Goal: Task Accomplishment & Management: Use online tool/utility

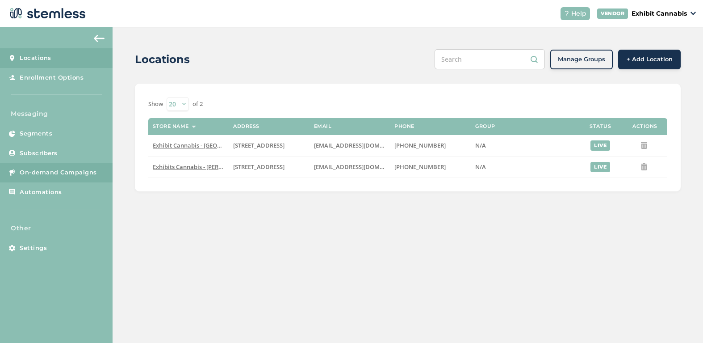
click at [47, 170] on span "On-demand Campaigns" at bounding box center [58, 172] width 77 height 9
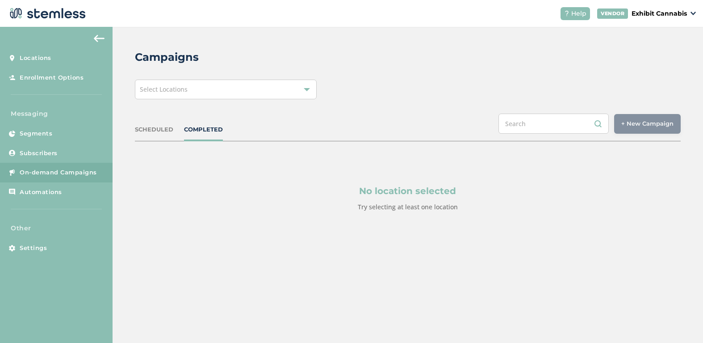
click at [217, 92] on div "Select Locations" at bounding box center [226, 90] width 182 height 20
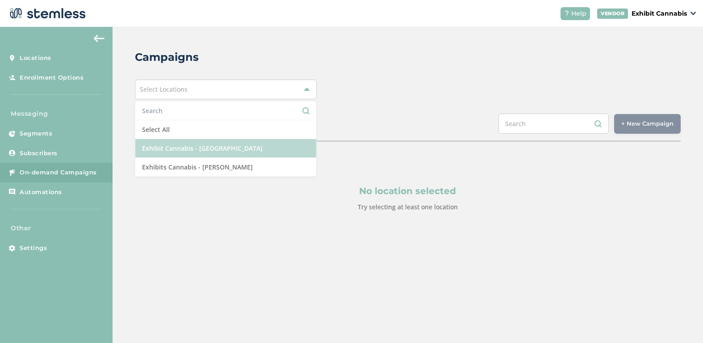
click at [216, 150] on li "Exhibit Cannabis - [GEOGRAPHIC_DATA]" at bounding box center [225, 148] width 181 height 19
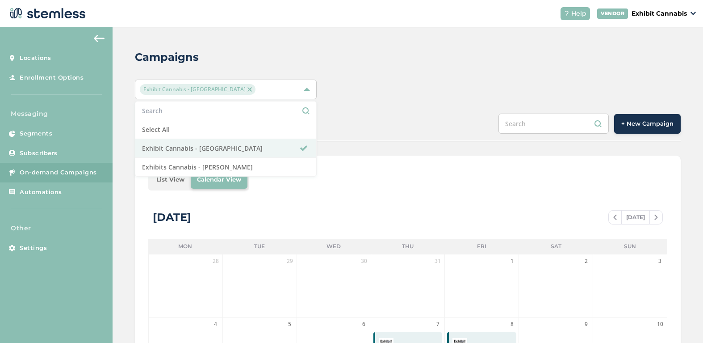
click at [366, 118] on div "SCHEDULED COMPLETED + New Campaign" at bounding box center [408, 128] width 546 height 28
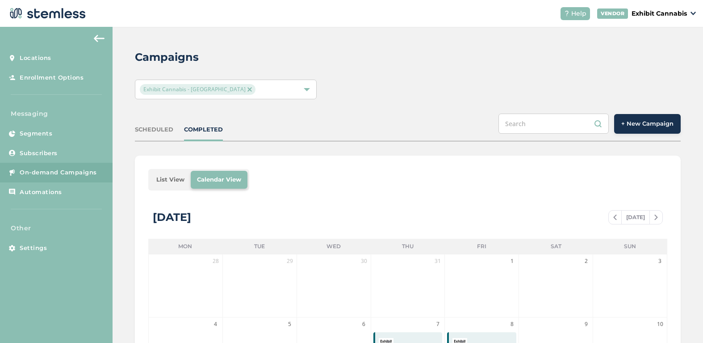
click at [170, 174] on li "List View" at bounding box center [170, 180] width 41 height 18
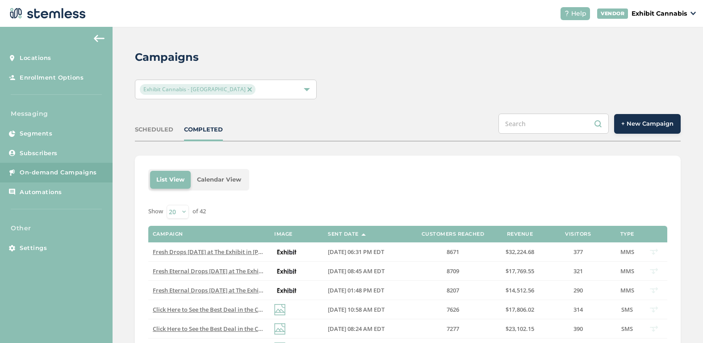
click at [378, 125] on div "SCHEDULED COMPLETED + New Campaign" at bounding box center [408, 128] width 546 height 28
click at [441, 91] on div "Exhibit Cannabis - [GEOGRAPHIC_DATA]" at bounding box center [408, 90] width 546 height 20
click at [633, 120] on span "+ New Campaign" at bounding box center [648, 123] width 52 height 9
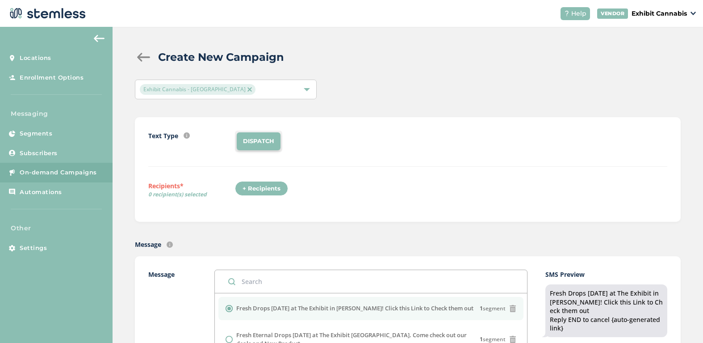
click at [257, 189] on div "+ Recipients" at bounding box center [261, 188] width 53 height 15
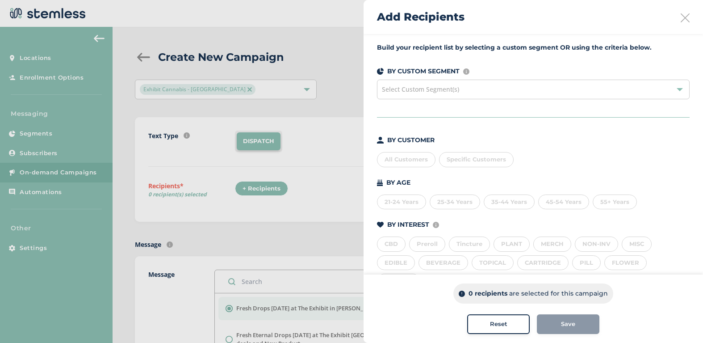
click at [398, 159] on div "All Customers" at bounding box center [406, 159] width 59 height 15
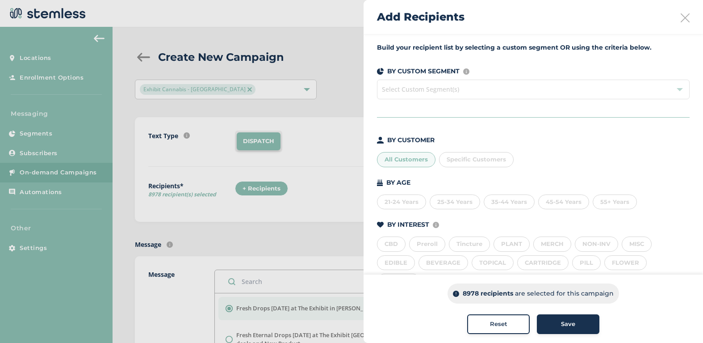
click at [559, 324] on div "Save" at bounding box center [568, 324] width 48 height 9
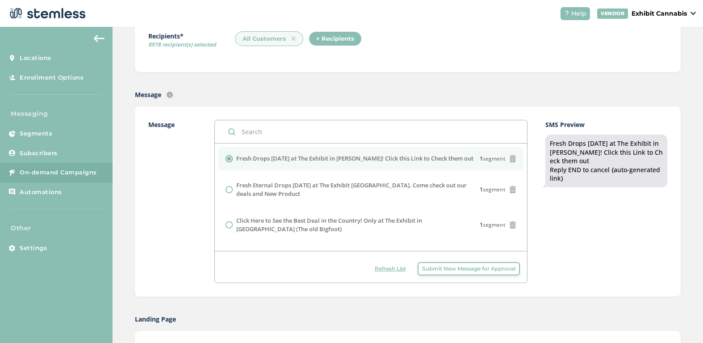
scroll to position [161, 0]
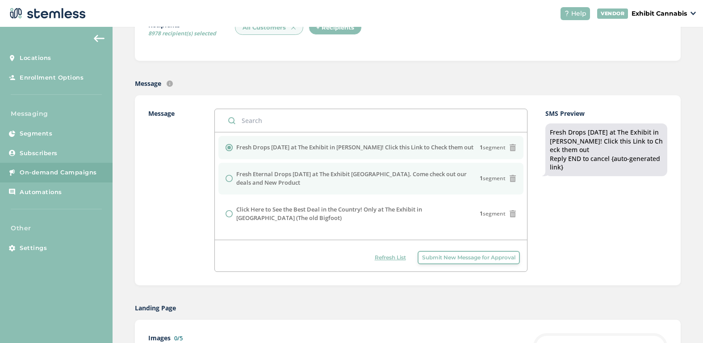
click at [229, 177] on input "radio" at bounding box center [229, 178] width 7 height 7
radio input "true"
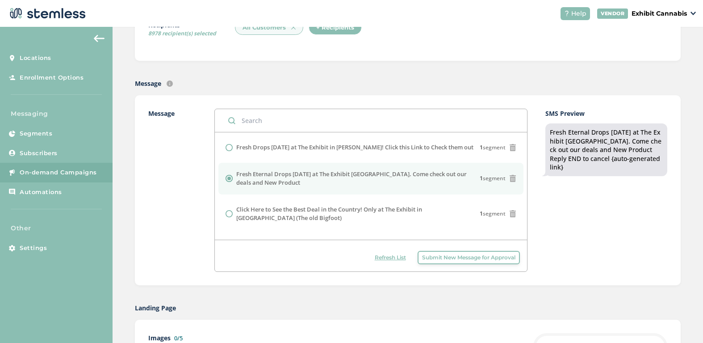
click at [575, 247] on div "SMS Preview Fresh Eternal Drops [DATE] at The Exhibit [GEOGRAPHIC_DATA]. Come c…" at bounding box center [607, 190] width 122 height 163
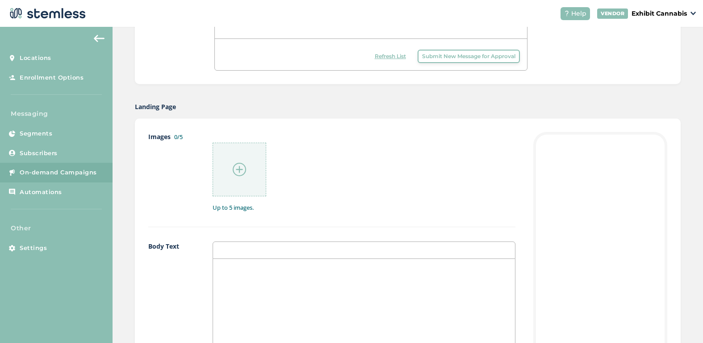
scroll to position [375, 0]
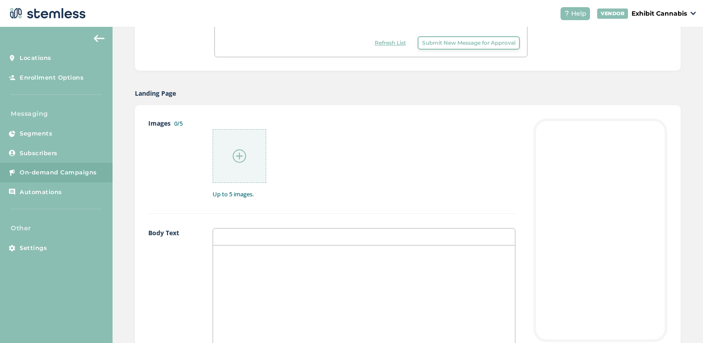
click at [241, 170] on div at bounding box center [240, 156] width 54 height 54
click at [238, 155] on img at bounding box center [239, 155] width 13 height 13
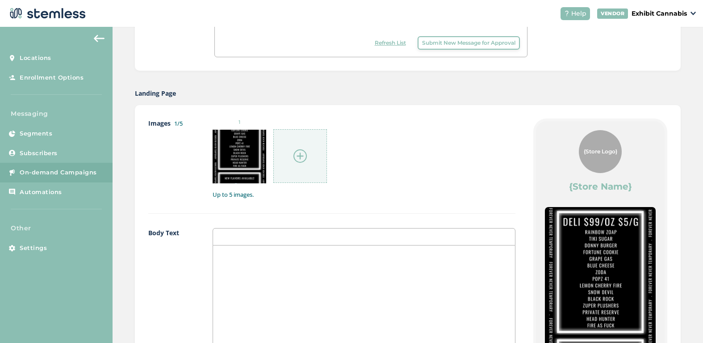
click at [241, 255] on p at bounding box center [364, 255] width 289 height 8
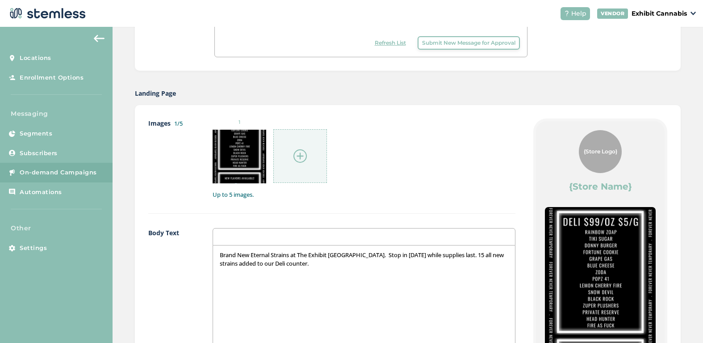
click at [169, 275] on label "Body Text" at bounding box center [171, 326] width 46 height 196
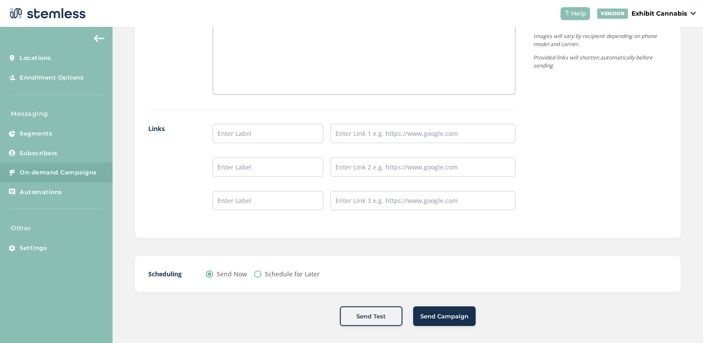
scroll to position [710, 0]
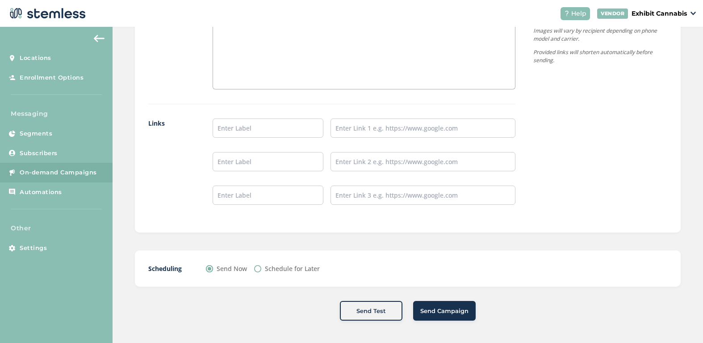
click at [259, 267] on input "Schedule for Later" at bounding box center [257, 268] width 7 height 7
radio input "true"
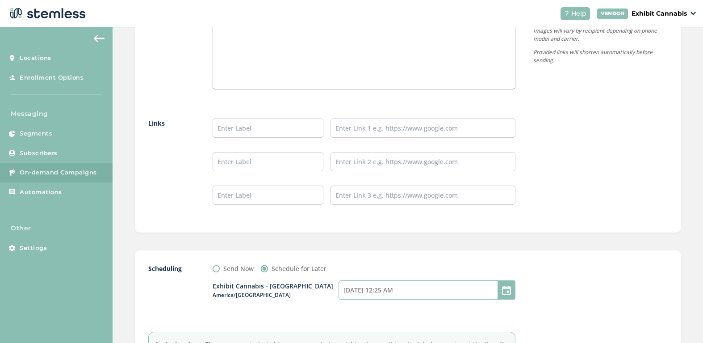
click at [389, 291] on input "[DATE] 12:25 AM" at bounding box center [427, 289] width 177 height 19
select select "25"
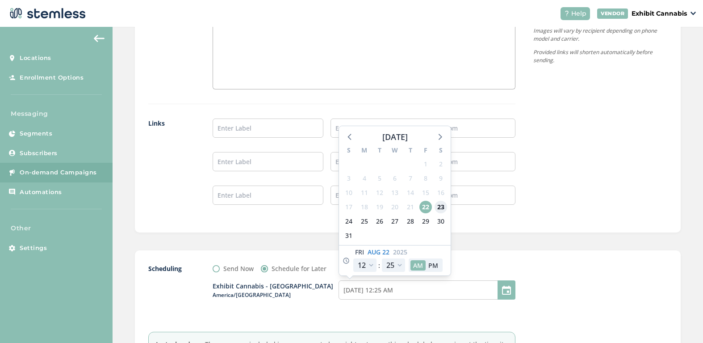
click at [440, 208] on span "23" at bounding box center [441, 207] width 13 height 13
click at [426, 209] on span "22" at bounding box center [426, 207] width 13 height 13
type input "[DATE] 12:25 AM"
click at [374, 265] on select "12 1 2 3 4 5 6 7 8 9 10 11" at bounding box center [364, 264] width 23 height 13
select select "8"
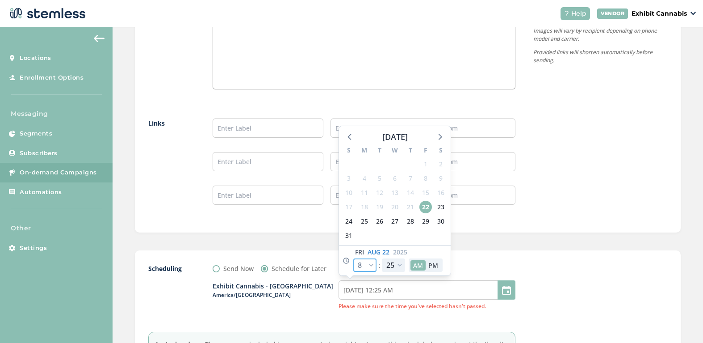
click at [353, 258] on select "12 1 2 3 4 5 6 7 8 9 10 11" at bounding box center [364, 264] width 23 height 13
type input "[DATE] 8:25 AM"
select select "8"
click at [400, 262] on select "00 05 10 15 20 25 30 35 40 45 50 55" at bounding box center [393, 264] width 23 height 13
select select "40"
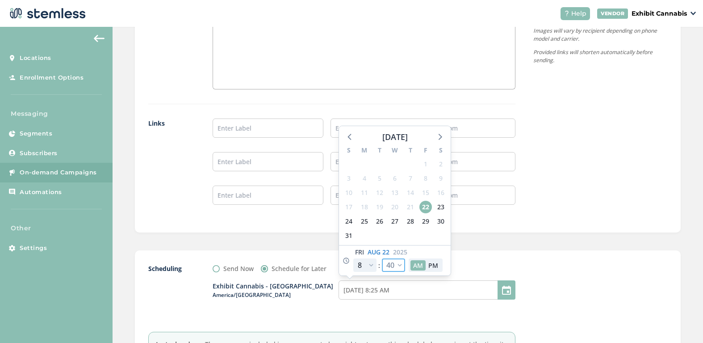
click at [382, 258] on select "00 05 10 15 20 25 30 35 40 45 50 55" at bounding box center [393, 264] width 23 height 13
type input "[DATE] 8:40 AM"
select select "40"
click at [419, 267] on button "AM" at bounding box center [418, 265] width 15 height 10
click at [414, 311] on div "Exhibit Cannabis - [GEOGRAPHIC_DATA] America/[GEOGRAPHIC_DATA] [DATE] 8:40 AM […" at bounding box center [364, 295] width 303 height 44
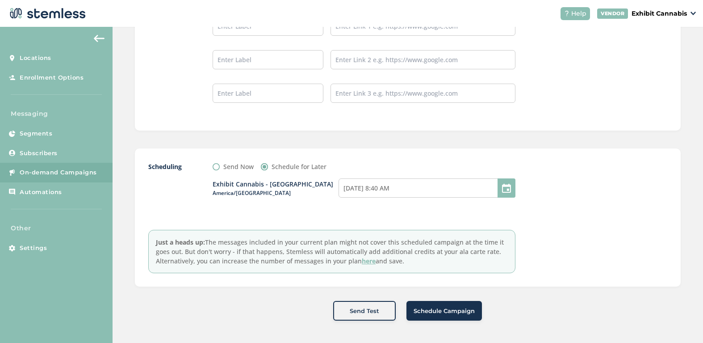
scroll to position [812, 0]
click at [434, 315] on span "Schedule Campaign" at bounding box center [444, 311] width 61 height 9
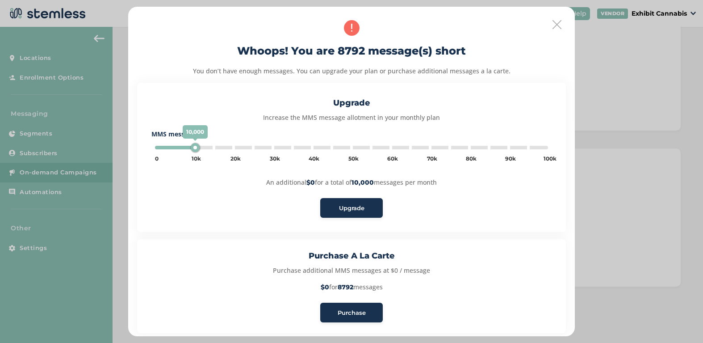
type input "5000"
click at [344, 312] on span "Purchase" at bounding box center [352, 312] width 28 height 9
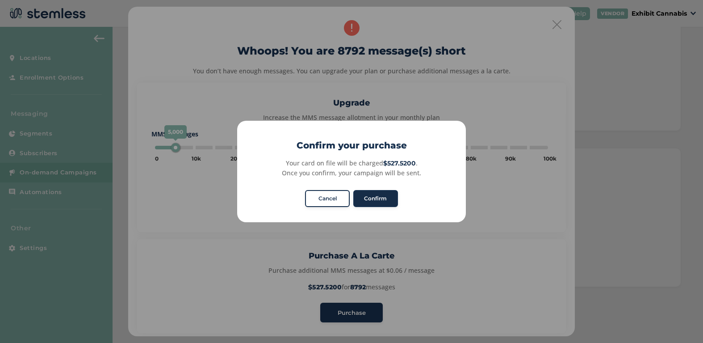
click at [375, 201] on button "Confirm" at bounding box center [375, 198] width 45 height 17
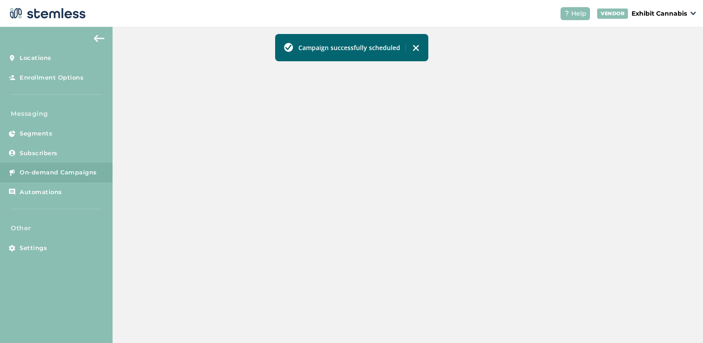
scroll to position [345, 0]
